Goal: Task Accomplishment & Management: Complete application form

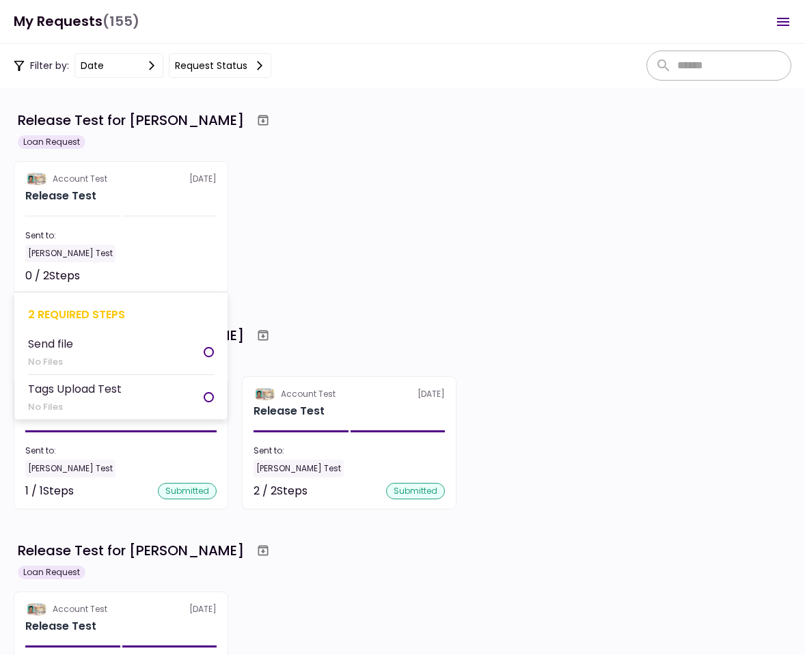
click at [148, 236] on div "Sent to:" at bounding box center [120, 235] width 191 height 12
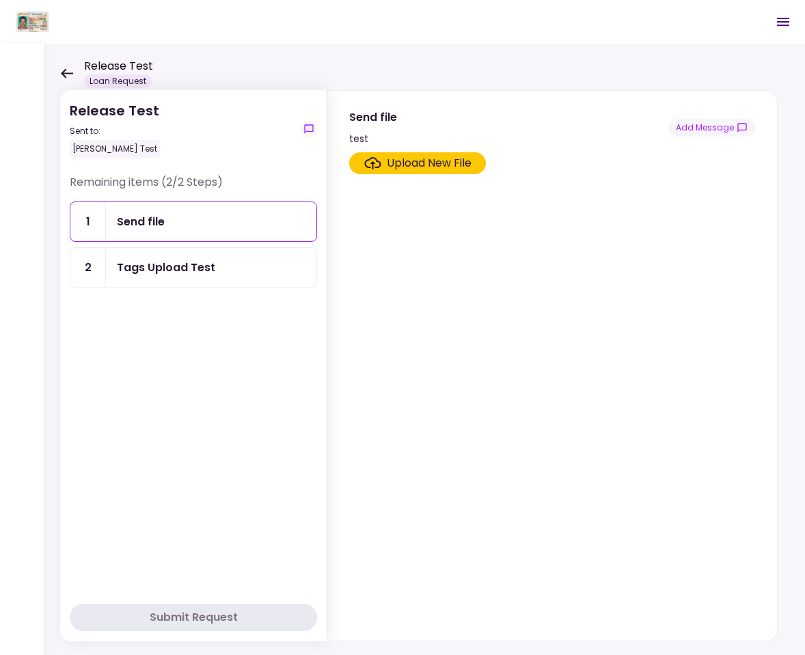
click at [398, 159] on div "Upload New File" at bounding box center [429, 163] width 85 height 16
click at [0, 0] on input "Upload New File" at bounding box center [0, 0] width 0 height 0
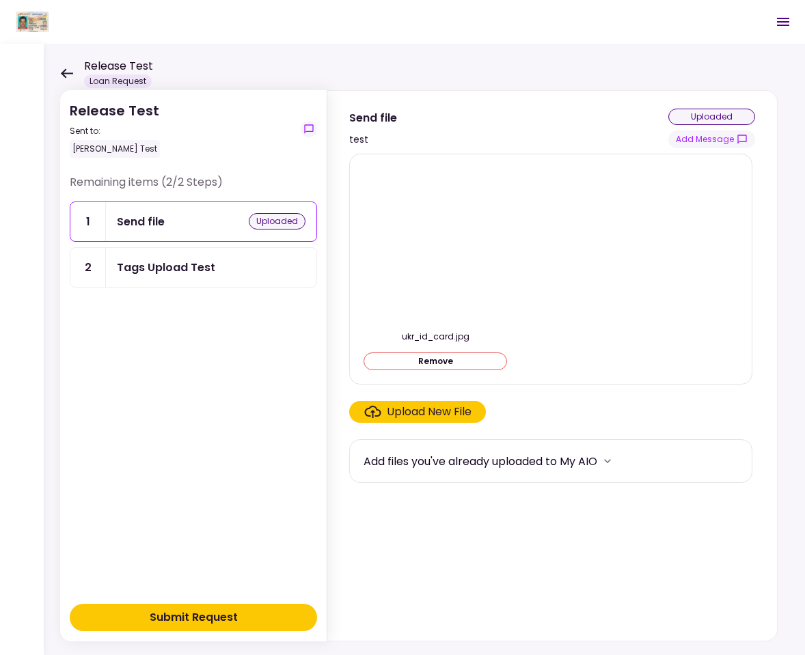
click at [239, 620] on button "Submit Request" at bounding box center [193, 617] width 247 height 27
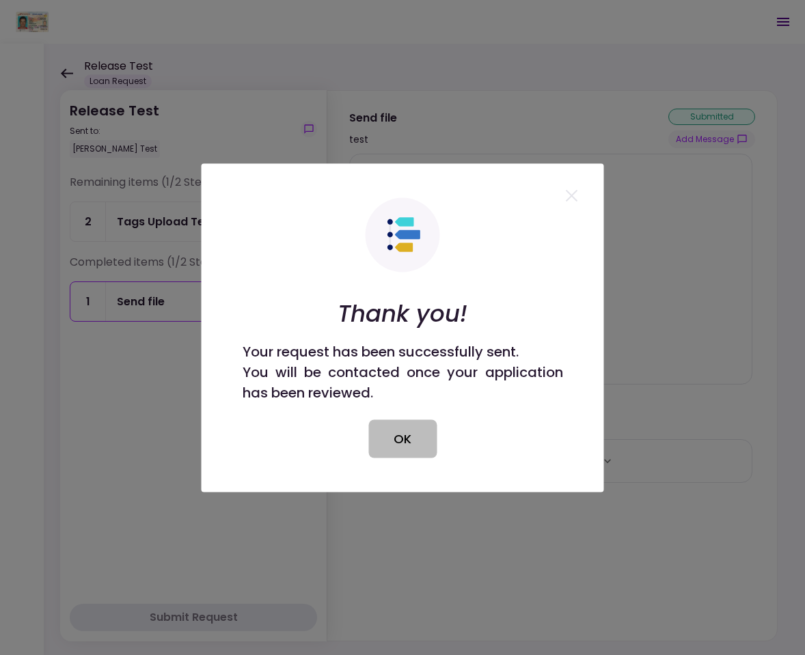
click at [414, 441] on button "OK" at bounding box center [402, 438] width 68 height 38
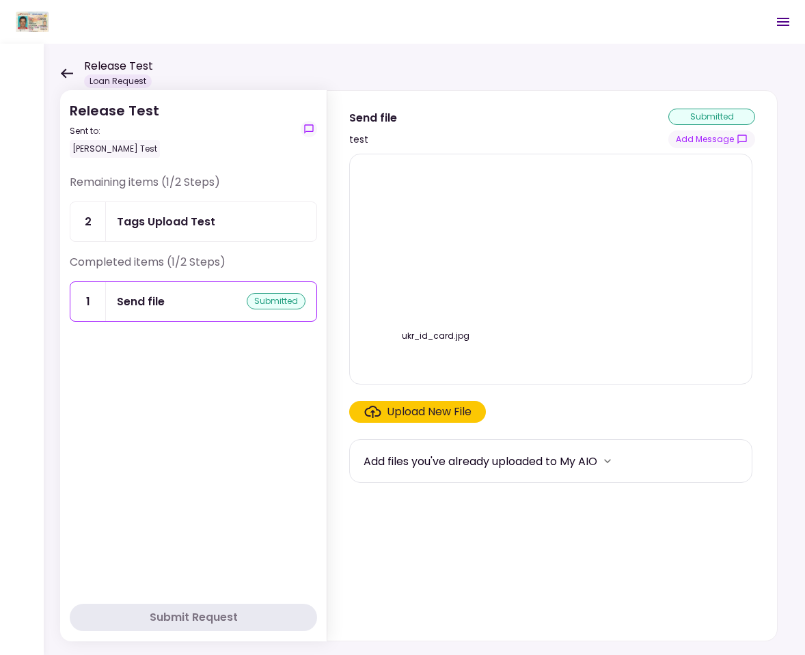
click at [68, 70] on icon at bounding box center [66, 73] width 13 height 10
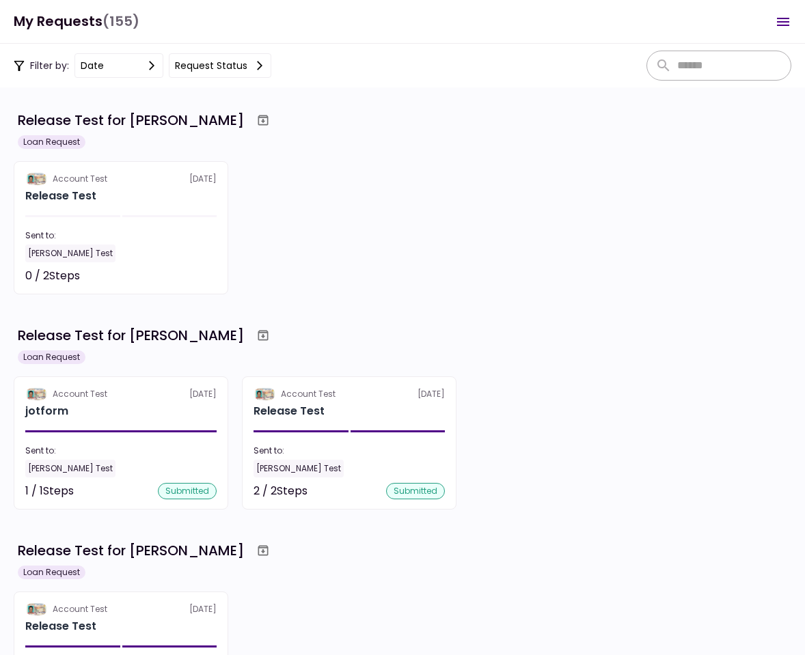
click at [780, 21] on icon "Open menu" at bounding box center [783, 22] width 12 height 8
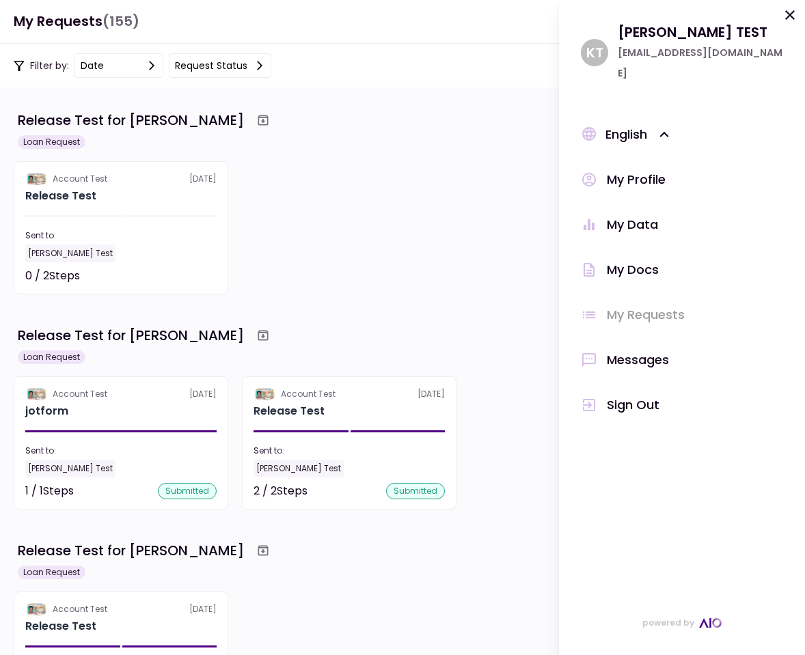
click at [654, 395] on div "Sign Out" at bounding box center [633, 405] width 53 height 20
